Goal: Task Accomplishment & Management: Complete application form

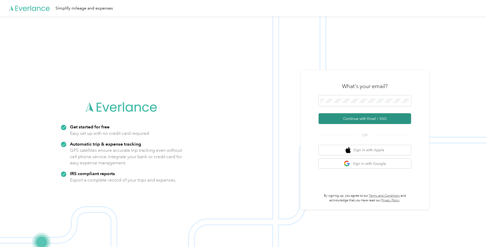
click at [345, 118] on button "Continue with Email / SSO" at bounding box center [364, 118] width 92 height 11
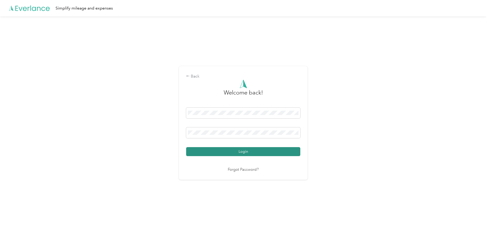
click at [245, 151] on button "Login" at bounding box center [243, 151] width 114 height 9
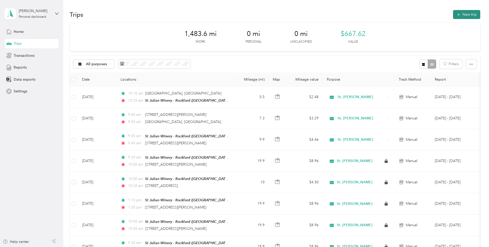
click at [467, 14] on button "New trip" at bounding box center [466, 14] width 27 height 9
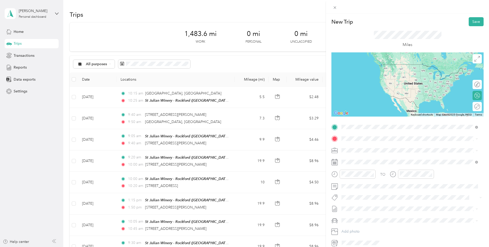
click at [336, 143] on div "TO Add photo" at bounding box center [407, 185] width 152 height 124
click at [342, 148] on li "Rockford [US_STATE], [GEOGRAPHIC_DATA]" at bounding box center [409, 148] width 140 height 14
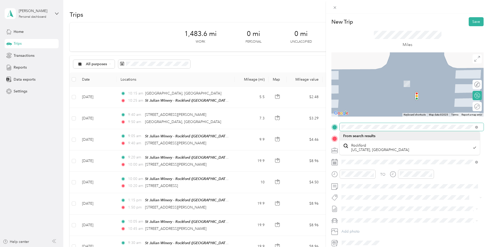
click at [331, 123] on div at bounding box center [407, 127] width 152 height 8
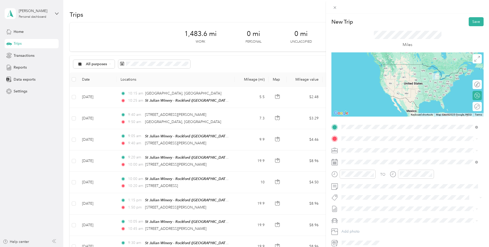
click at [400, 152] on div "TEAM St Julian Winery - Rockford St Julian Winery, [STREET_ADDRESS][US_STATE]" at bounding box center [394, 151] width 86 height 13
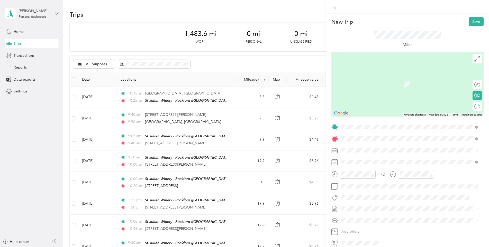
click at [364, 159] on span "[STREET_ADDRESS][US_STATE]" at bounding box center [376, 157] width 51 height 5
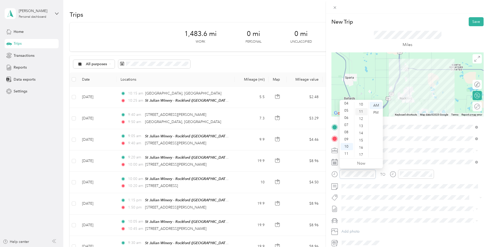
scroll to position [22, 0]
click at [362, 133] on div "07" at bounding box center [361, 134] width 12 height 7
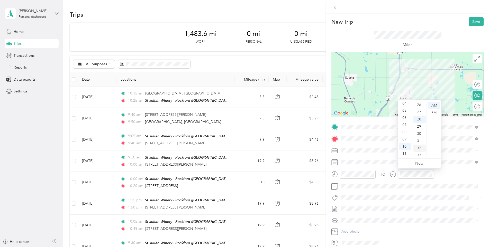
scroll to position [176, 0]
click at [420, 124] on div "27" at bounding box center [419, 123] width 12 height 7
click at [333, 186] on div at bounding box center [407, 186] width 152 height 8
click at [480, 107] on div "Round trip" at bounding box center [480, 106] width 0 height 5
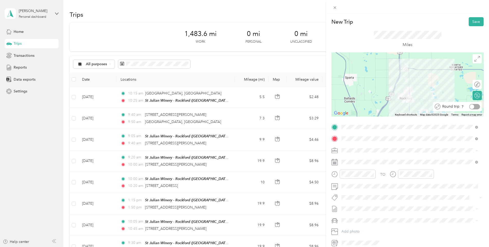
click at [469, 107] on div at bounding box center [471, 106] width 5 height 5
click at [468, 21] on button "Save" at bounding box center [475, 21] width 15 height 9
